Goal: Navigation & Orientation: Find specific page/section

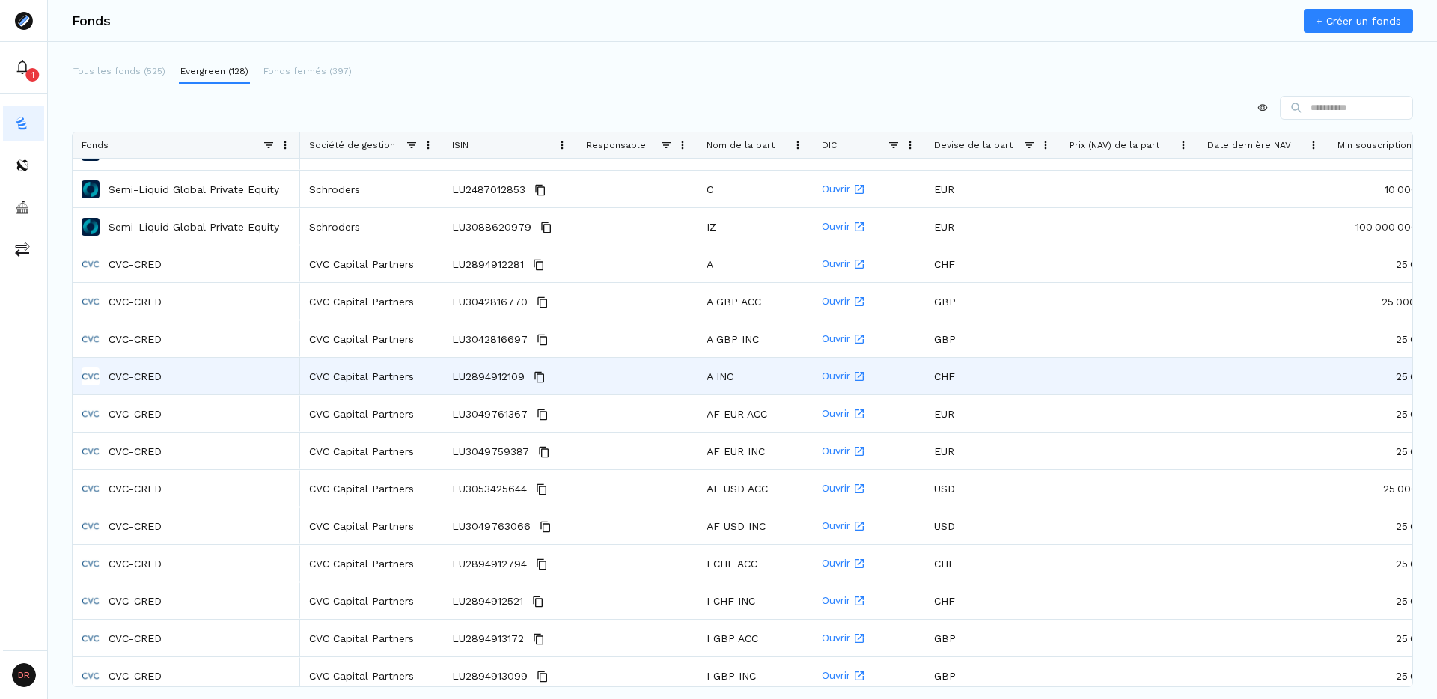
scroll to position [1542, 0]
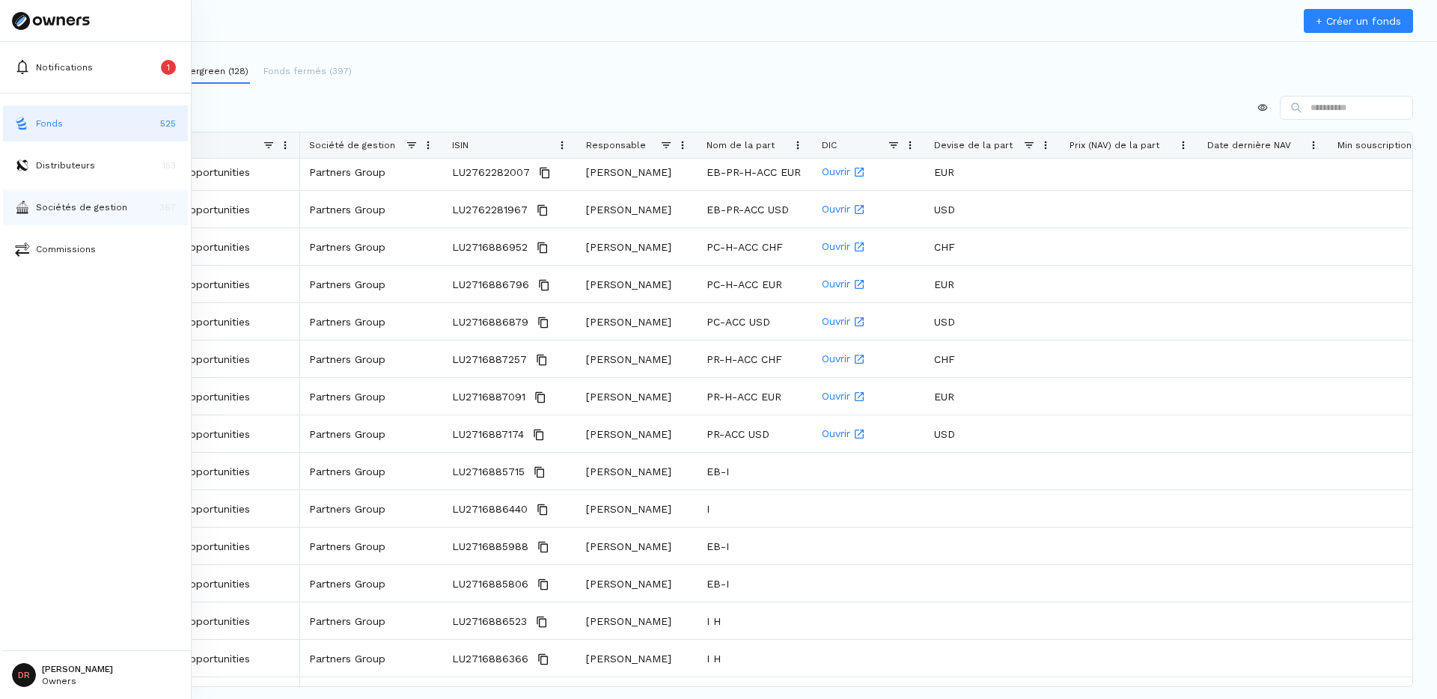
click at [83, 203] on p "Sociétés de gestion" at bounding box center [81, 207] width 91 height 13
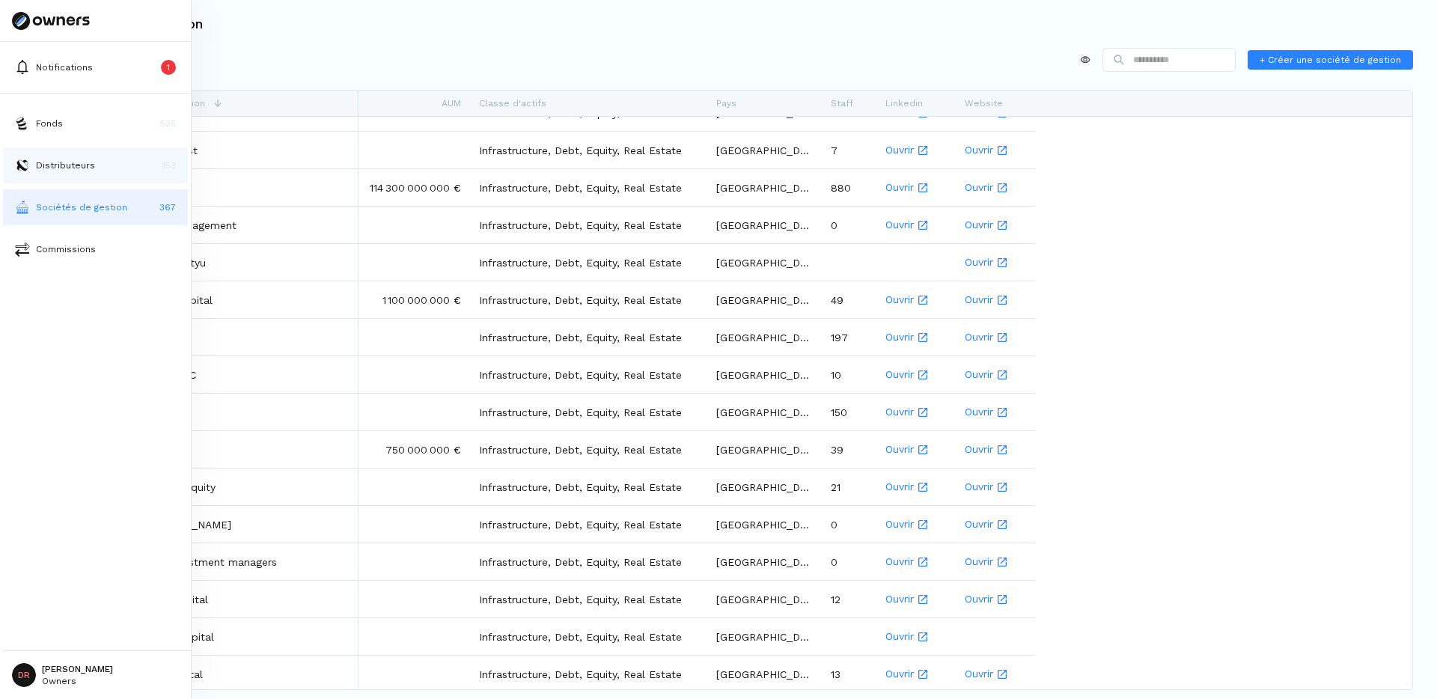
click at [71, 172] on button "Distributeurs 153" at bounding box center [95, 165] width 185 height 36
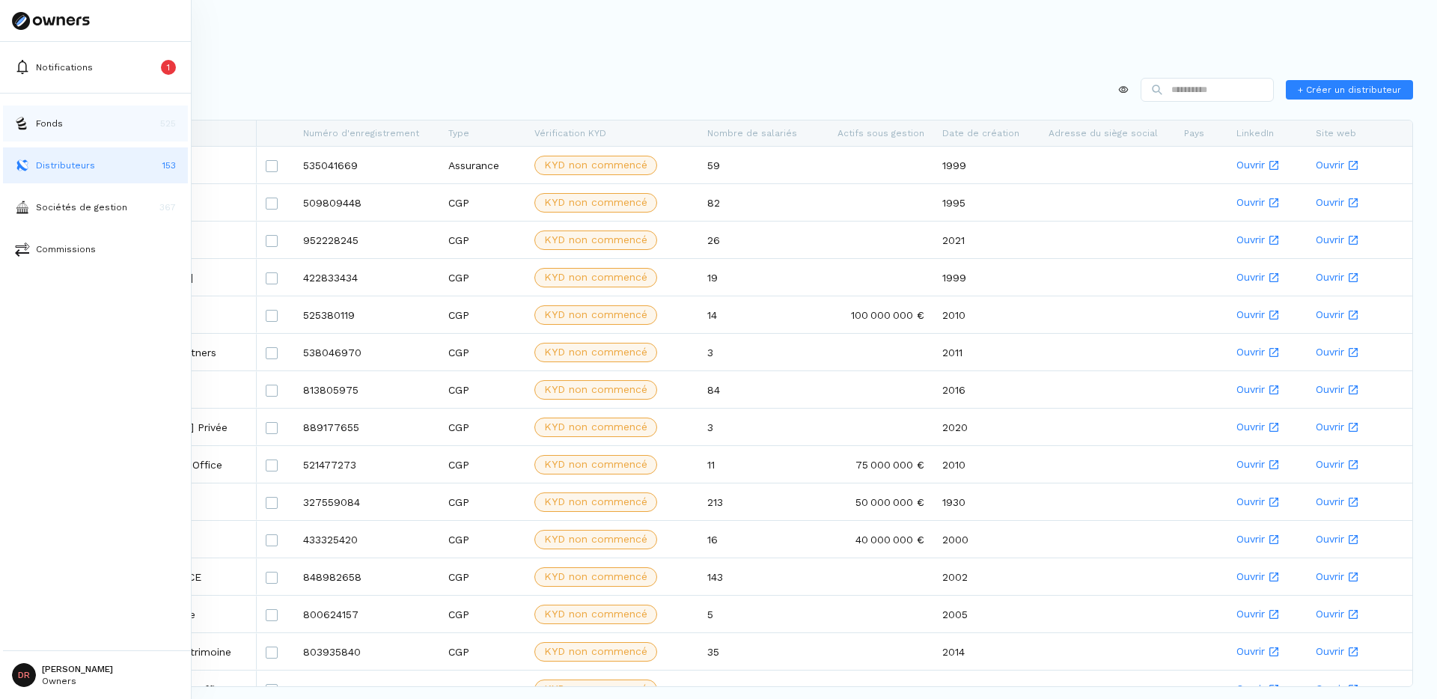
click at [81, 122] on button "Fonds 525" at bounding box center [95, 124] width 185 height 36
